Goal: Communication & Community: Answer question/provide support

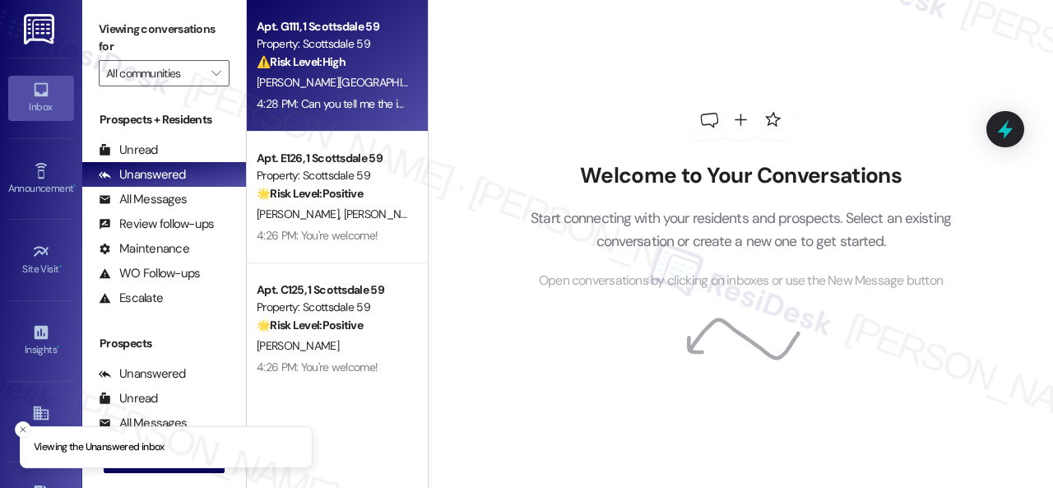
click at [352, 77] on div "[PERSON_NAME][GEOGRAPHIC_DATA]" at bounding box center [332, 82] width 155 height 21
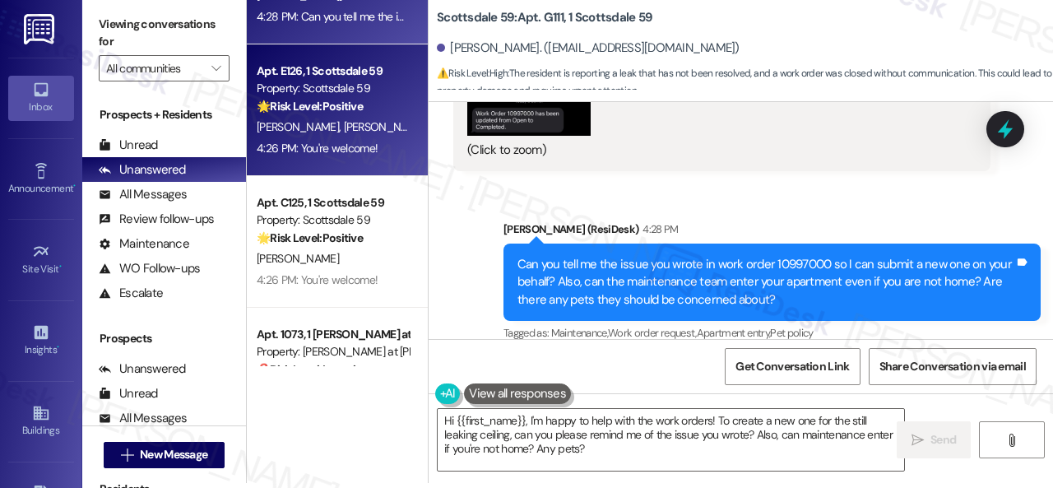
scroll to position [155, 0]
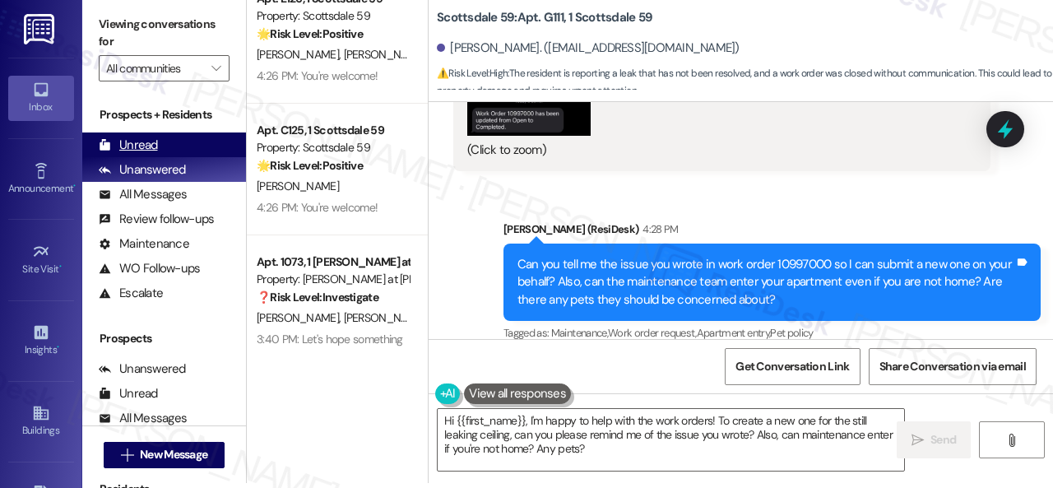
drag, startPoint x: 119, startPoint y: 145, endPoint x: 183, endPoint y: 139, distance: 64.4
click at [119, 144] on div "Unread" at bounding box center [128, 145] width 59 height 17
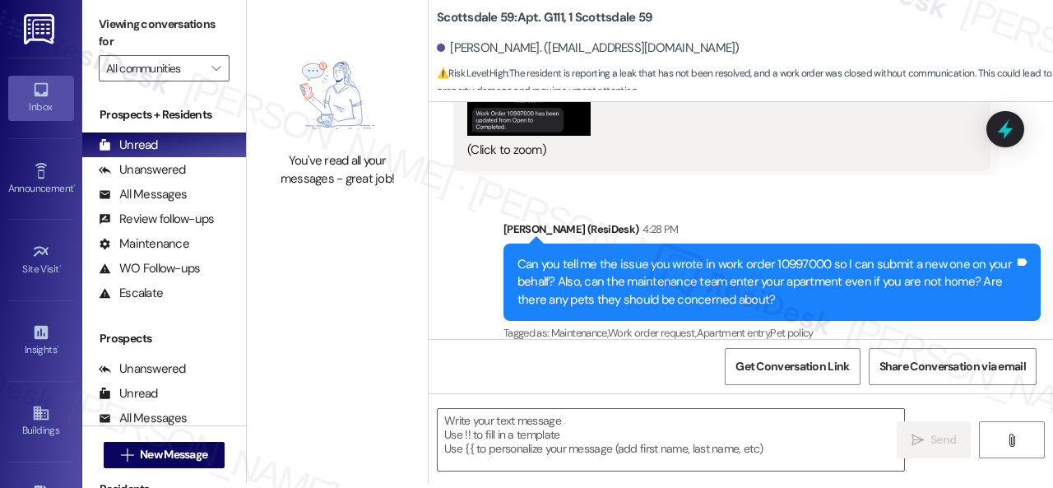
scroll to position [0, 0]
